Goal: Use online tool/utility: Utilize a website feature to perform a specific function

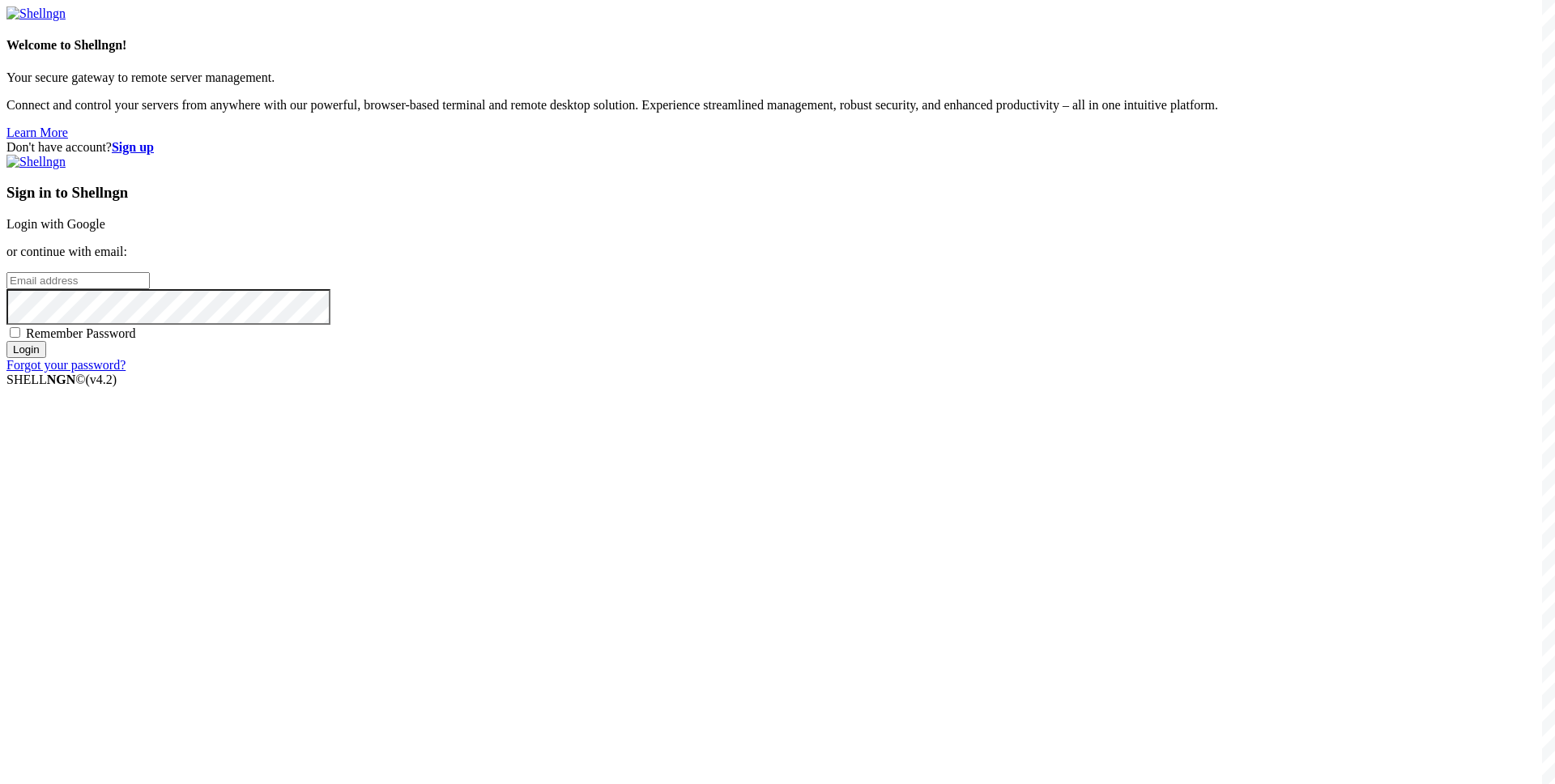
click at [150, 289] on input "email" at bounding box center [78, 281] width 143 height 17
paste input "[EMAIL_ADDRESS][DOMAIN_NAME]"
type input "[EMAIL_ADDRESS][DOMAIN_NAME]"
click at [862, 341] on div "Remember Password" at bounding box center [778, 333] width 1542 height 16
click at [136, 340] on span "Remember Password" at bounding box center [81, 333] width 111 height 14
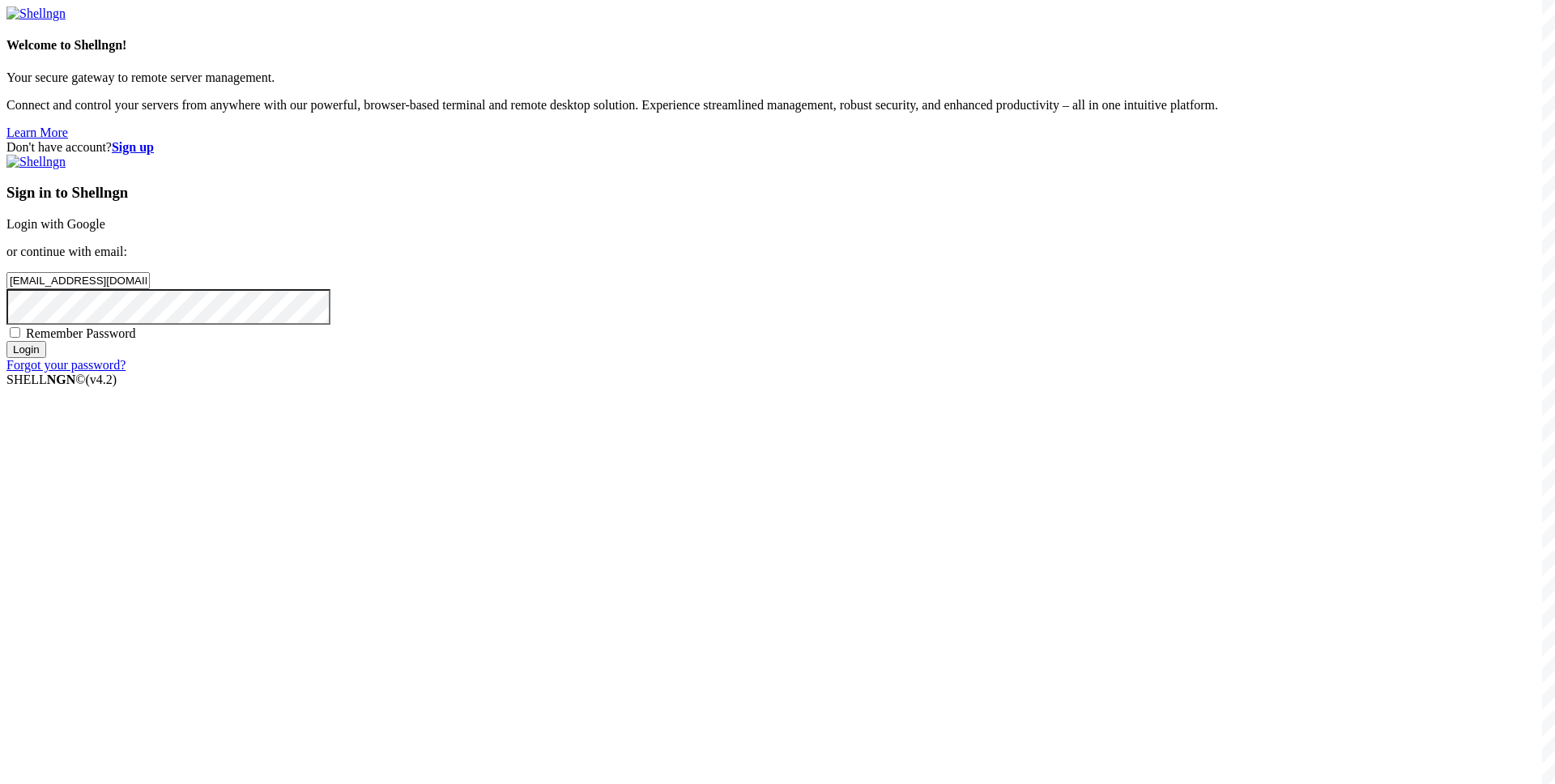
click at [21, 338] on input "Remember Password" at bounding box center [14, 332] width 10 height 10
checkbox input "true"
click at [46, 358] on input "Login" at bounding box center [26, 349] width 39 height 17
click at [596, 511] on div "Loading..." at bounding box center [778, 470] width 1542 height 98
click at [46, 373] on input "Login" at bounding box center [26, 364] width 39 height 17
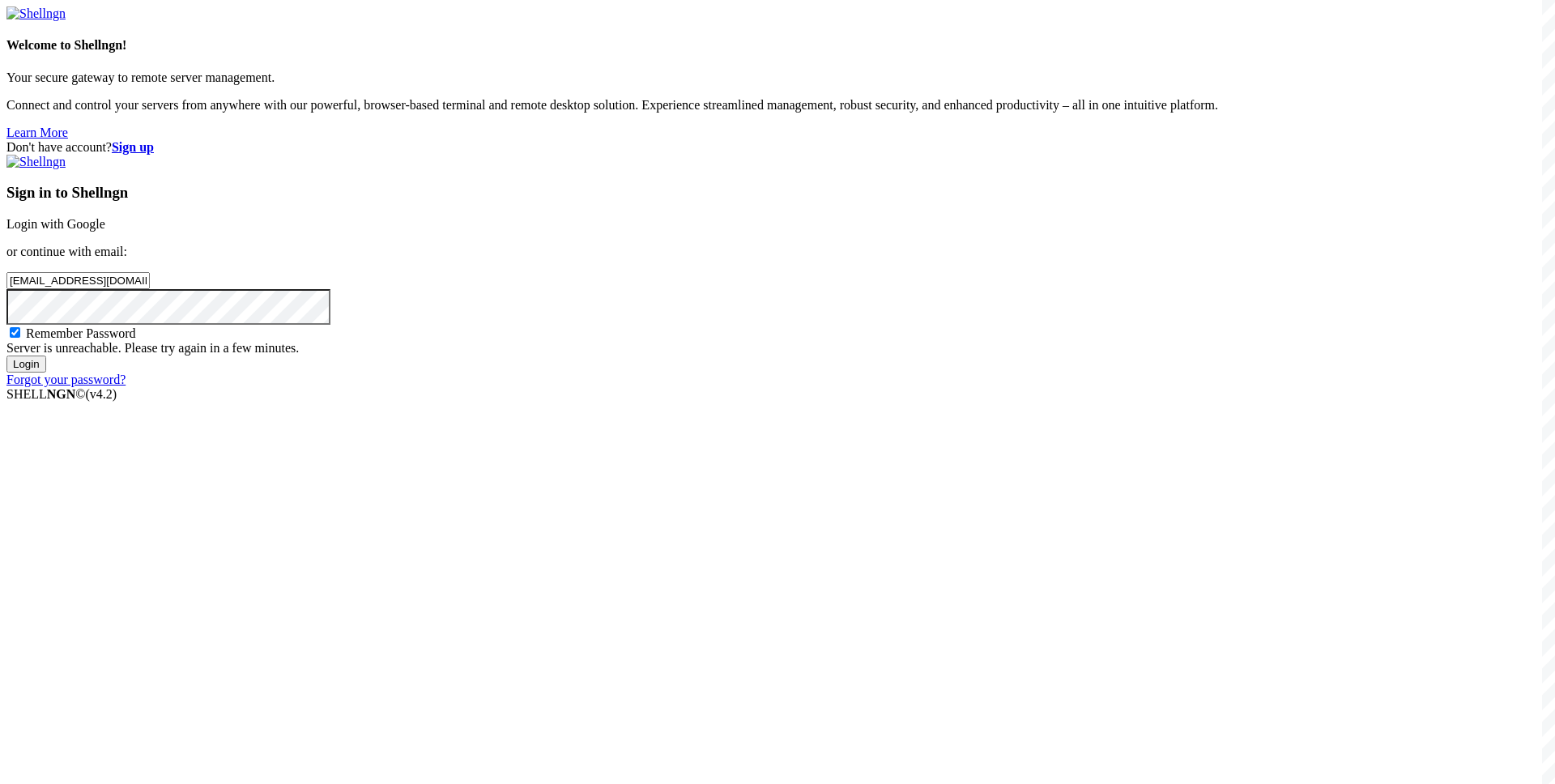
click at [46, 373] on input "Login" at bounding box center [26, 364] width 39 height 17
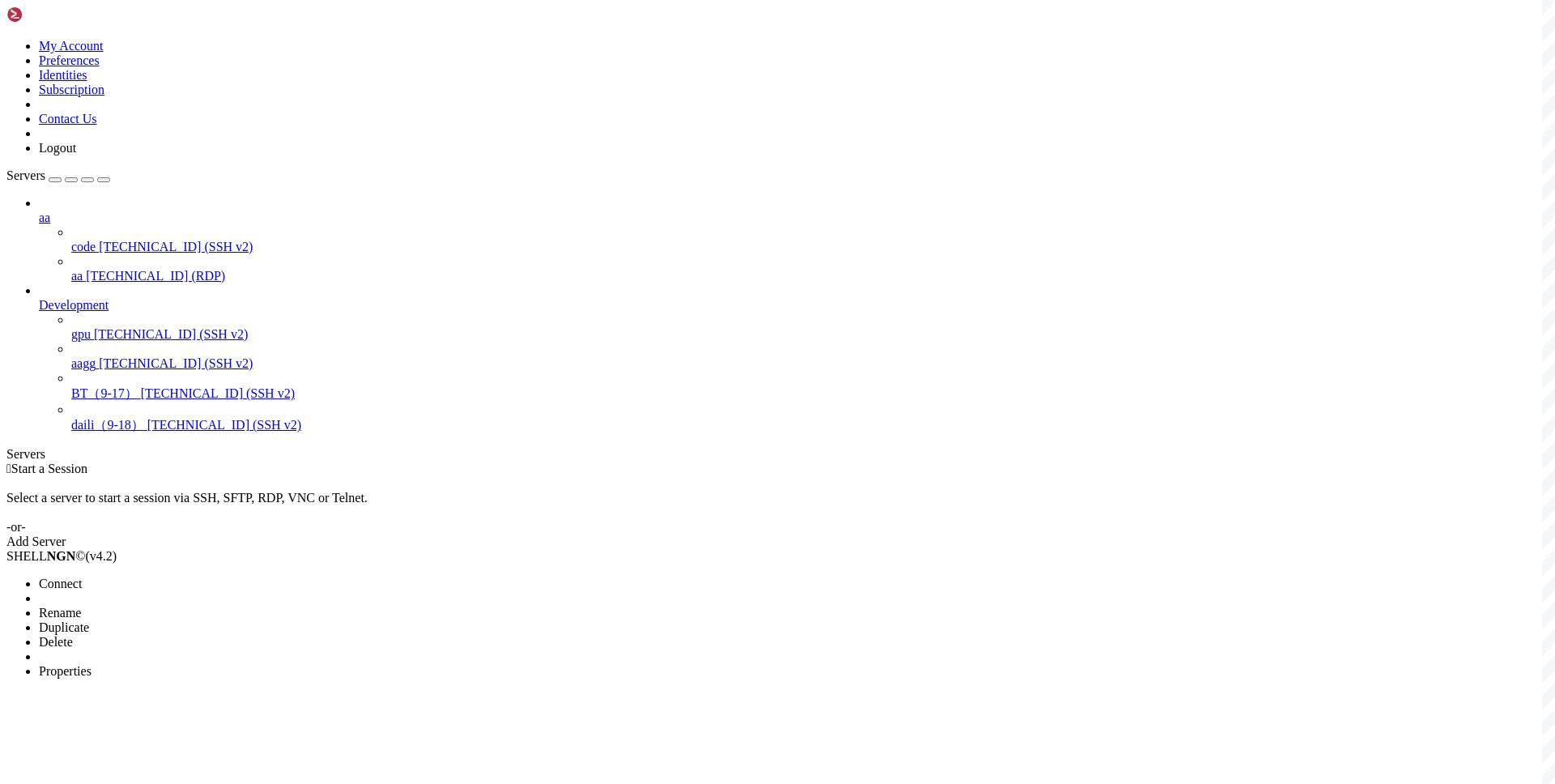
click at [186, 577] on li "Connect" at bounding box center [112, 584] width 147 height 15
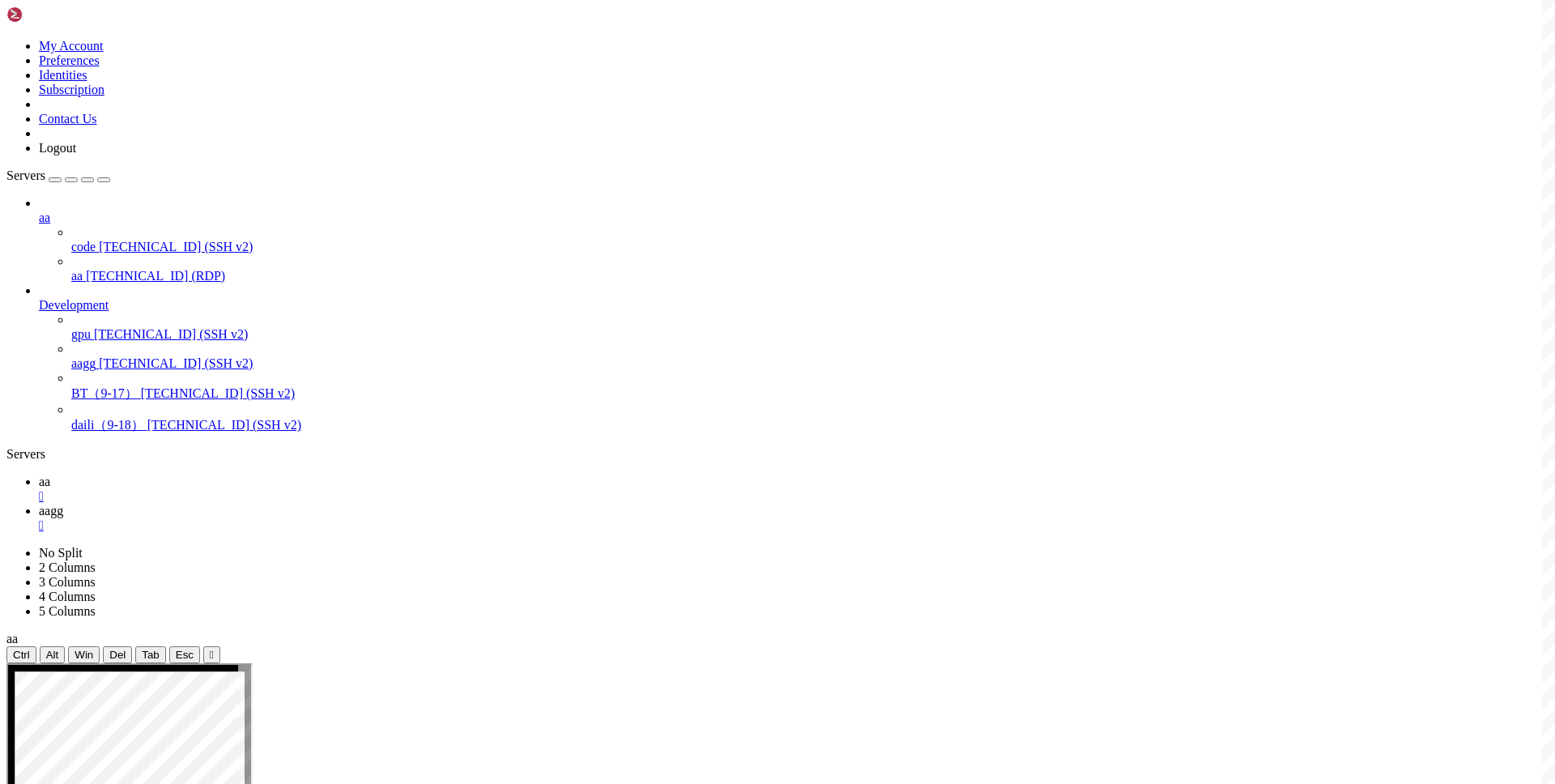
click at [224, 475] on link "aa " at bounding box center [794, 489] width 1510 height 29
click at [39, 504] on icon at bounding box center [39, 510] width 0 height 14
click at [39, 475] on icon at bounding box center [39, 481] width 0 height 14
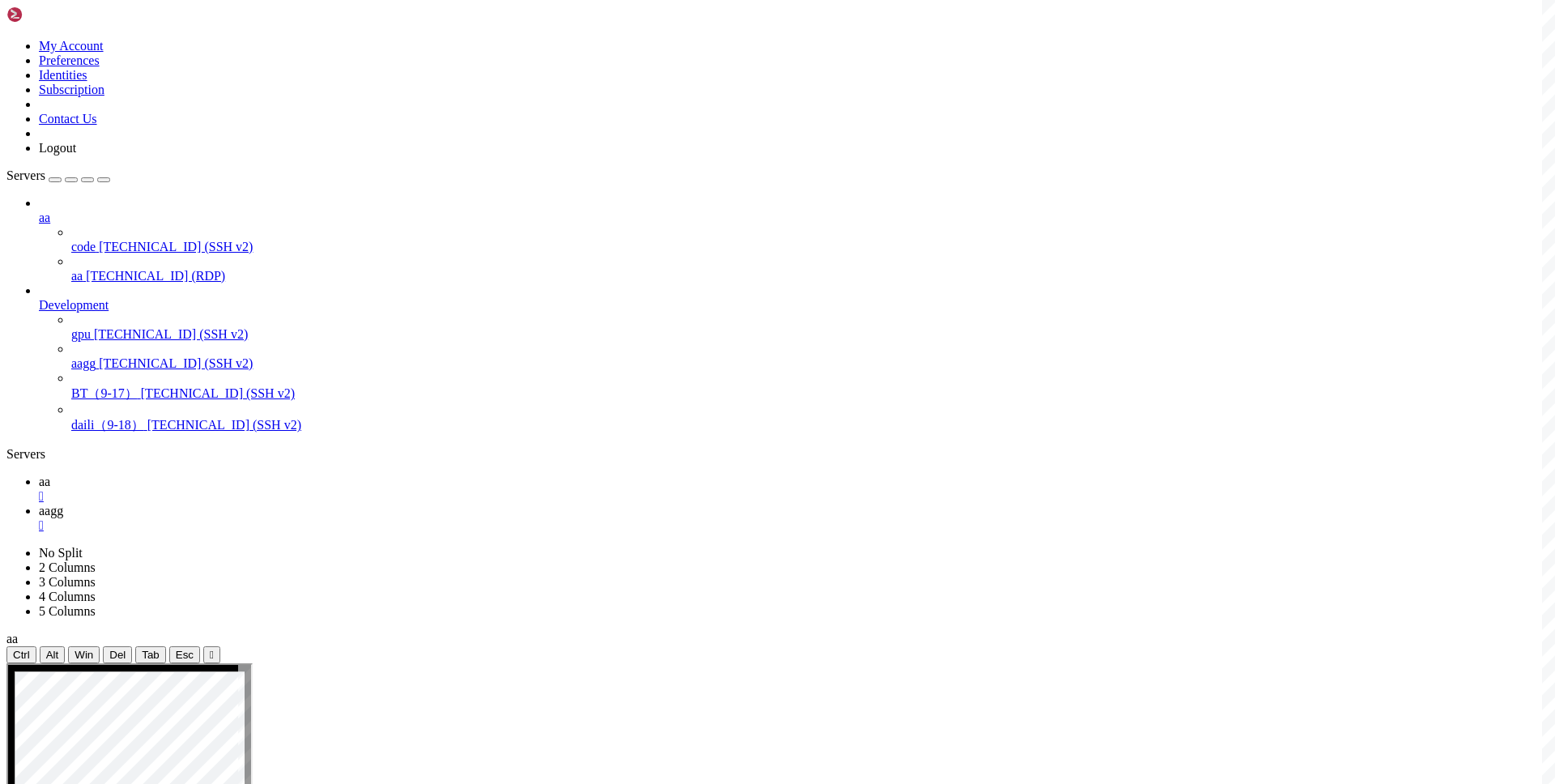
click at [301, 504] on link "aagg " at bounding box center [794, 518] width 1510 height 29
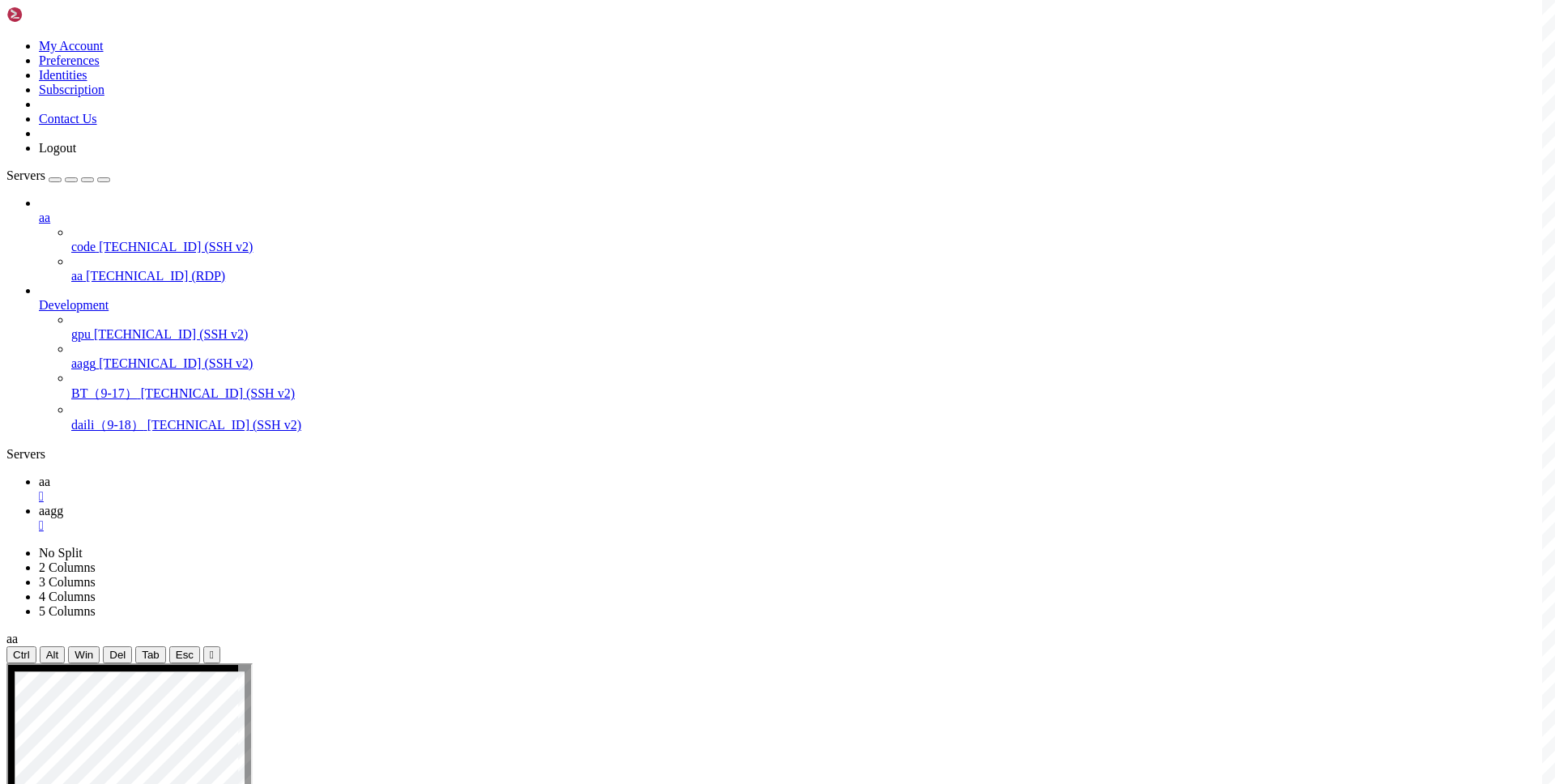
click at [51, 475] on span "aa" at bounding box center [45, 481] width 11 height 14
